Goal: Navigation & Orientation: Go to known website

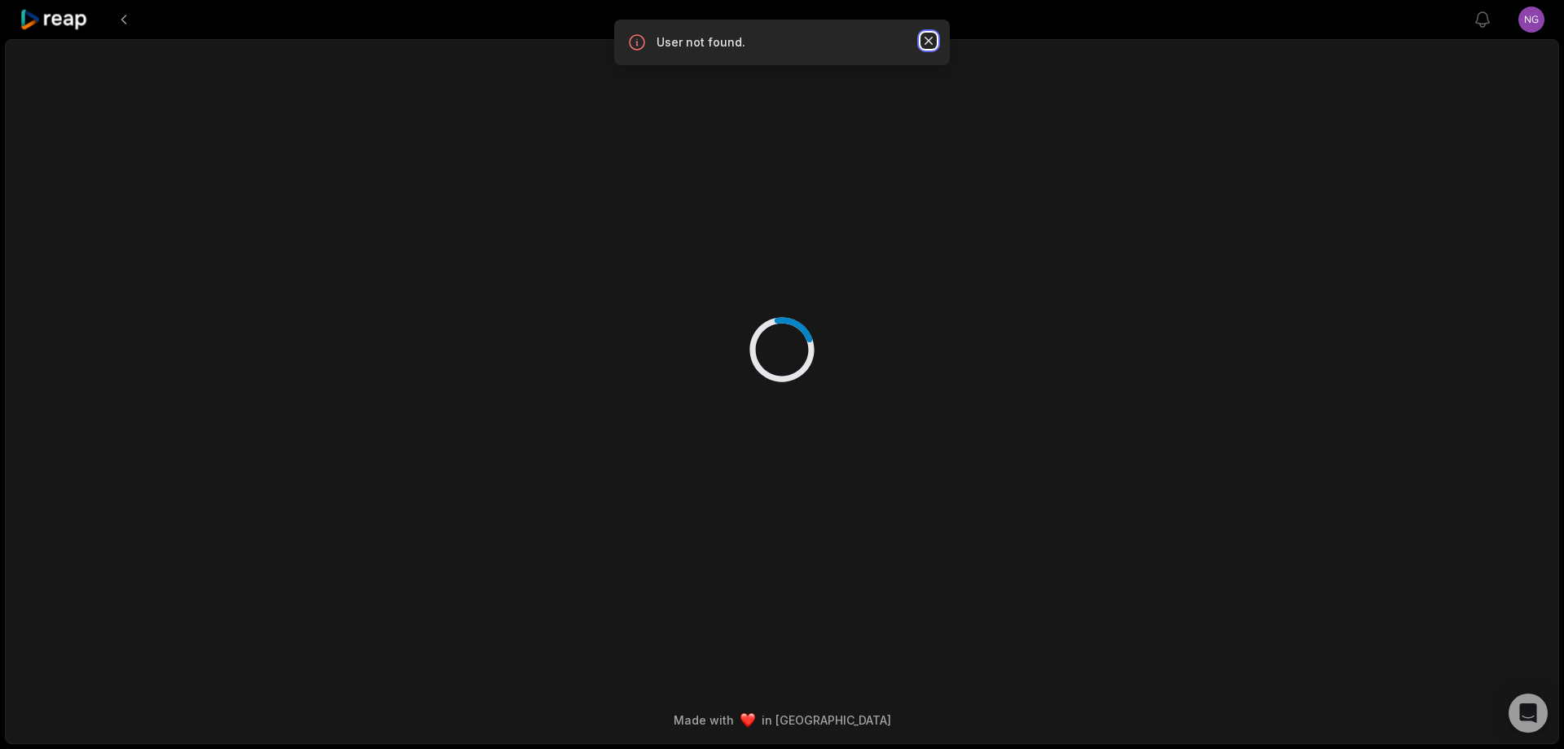
click at [930, 41] on icon "button" at bounding box center [928, 41] width 16 height 16
